Goal: Transaction & Acquisition: Obtain resource

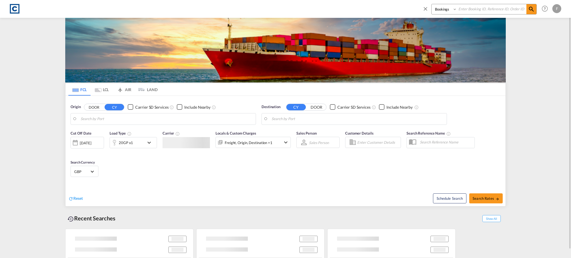
type input "GB-GL15, [GEOGRAPHIC_DATA][PERSON_NAME]"
type input "[GEOGRAPHIC_DATA], BHBAH"
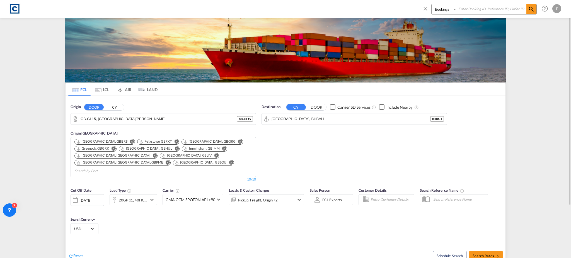
click at [441, 11] on select "Bookings Quotes Enquiries" at bounding box center [445, 9] width 27 height 10
select select "Quotes"
click at [432, 4] on select "Bookings Quotes Enquiries" at bounding box center [445, 9] width 27 height 10
click at [475, 4] on input at bounding box center [491, 9] width 69 height 10
paste input "CAD000009729"
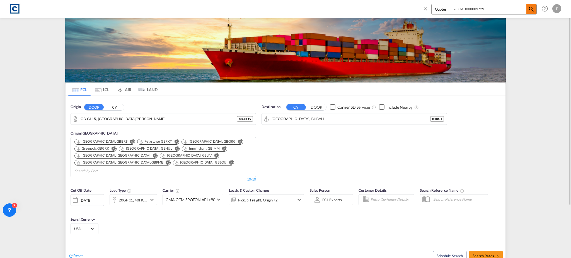
type input "CAD000009729"
click at [532, 9] on md-icon "icon-magnify" at bounding box center [531, 9] width 7 height 7
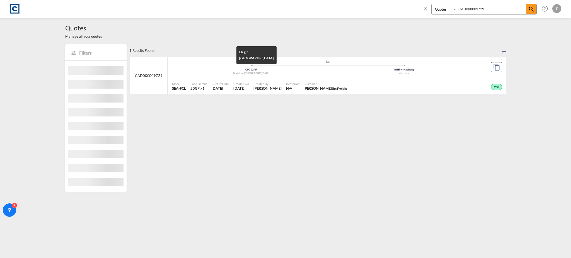
click at [188, 73] on div "Braintree , United Kingdom" at bounding box center [251, 74] width 153 height 4
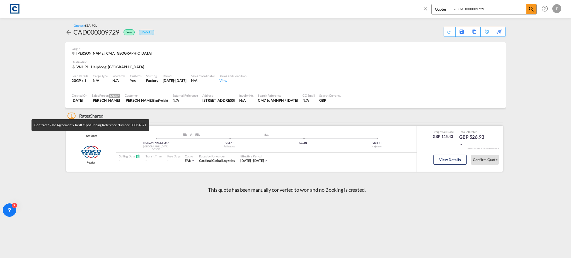
click at [92, 136] on span "00054821" at bounding box center [91, 137] width 12 height 4
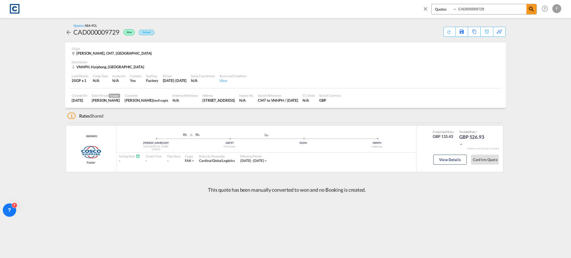
copy span "00054821"
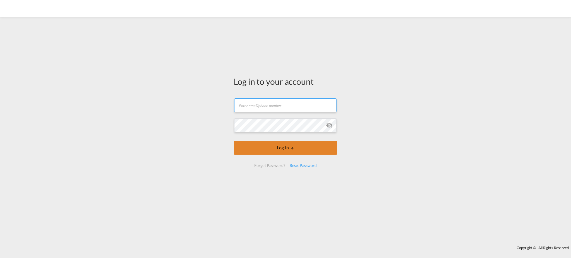
type input "[EMAIL_ADDRESS][DOMAIN_NAME]"
click at [300, 149] on button "Log In" at bounding box center [286, 148] width 104 height 14
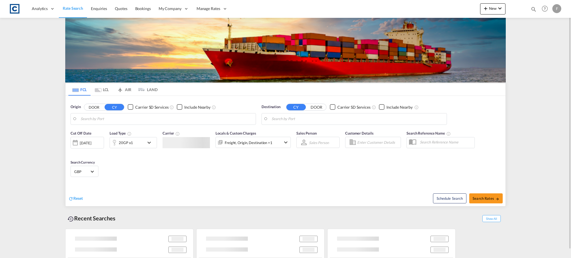
type input "GB-DG11, Dumfries and [PERSON_NAME]"
type input "[GEOGRAPHIC_DATA], COCTG"
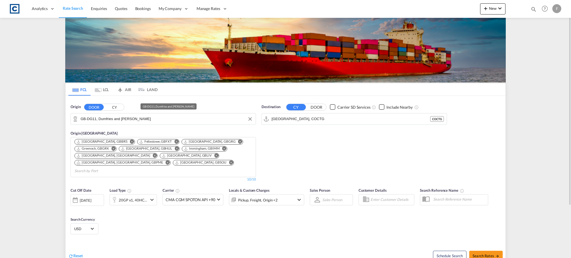
click at [120, 118] on input "GB-DG11, Dumfries and [PERSON_NAME]" at bounding box center [167, 119] width 172 height 8
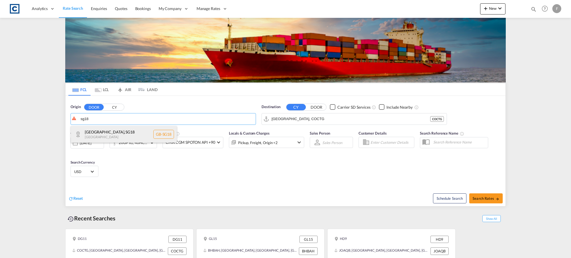
click at [114, 130] on div "[GEOGRAPHIC_DATA] , SG18 [GEOGRAPHIC_DATA] [GEOGRAPHIC_DATA]-SG18" at bounding box center [124, 134] width 106 height 17
type input "GB-SG18, [GEOGRAPHIC_DATA]"
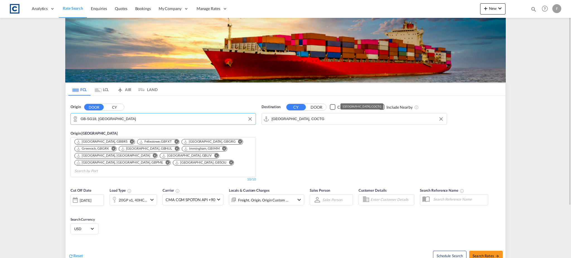
click at [292, 120] on input "[GEOGRAPHIC_DATA], COCTG" at bounding box center [358, 119] width 172 height 8
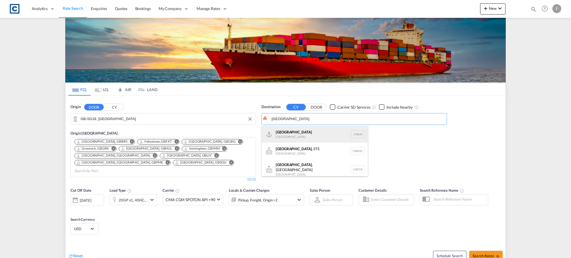
click at [284, 136] on div "Kingston [GEOGRAPHIC_DATA] JMKIN" at bounding box center [315, 134] width 106 height 17
type input "[GEOGRAPHIC_DATA], JMKIN"
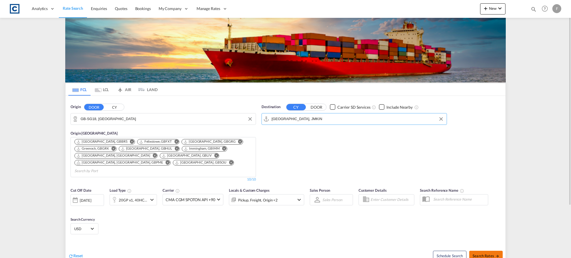
click at [482, 254] on span "Search Rates" at bounding box center [486, 256] width 27 height 4
type input "SG18 to JMKIN / [DATE]"
